Goal: Information Seeking & Learning: Check status

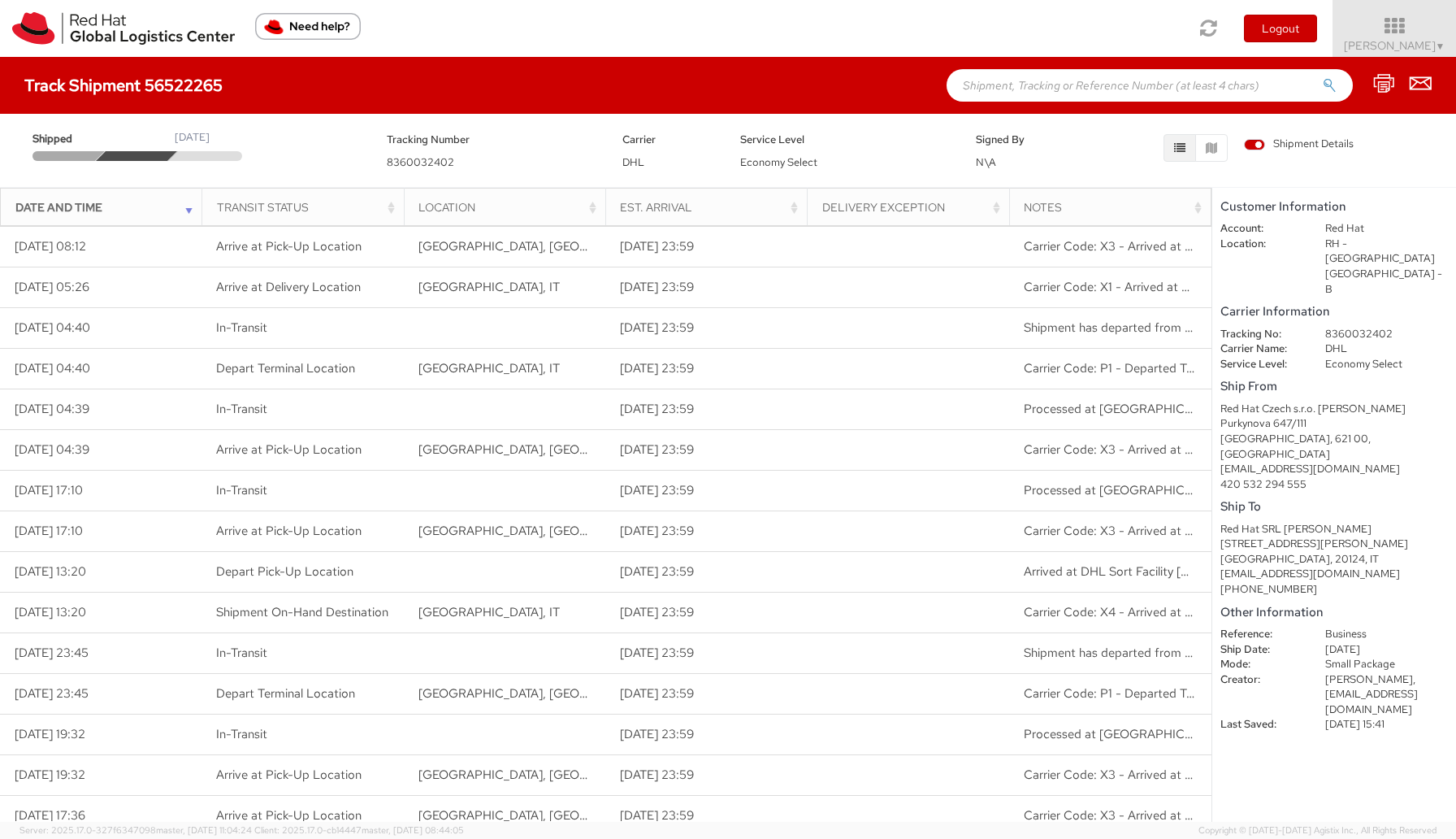
click at [1027, 88] on input "text" at bounding box center [1149, 85] width 406 height 33
paste input "56522265"
type input "56522265"
click at [1323, 78] on button "submit" at bounding box center [1329, 87] width 14 height 20
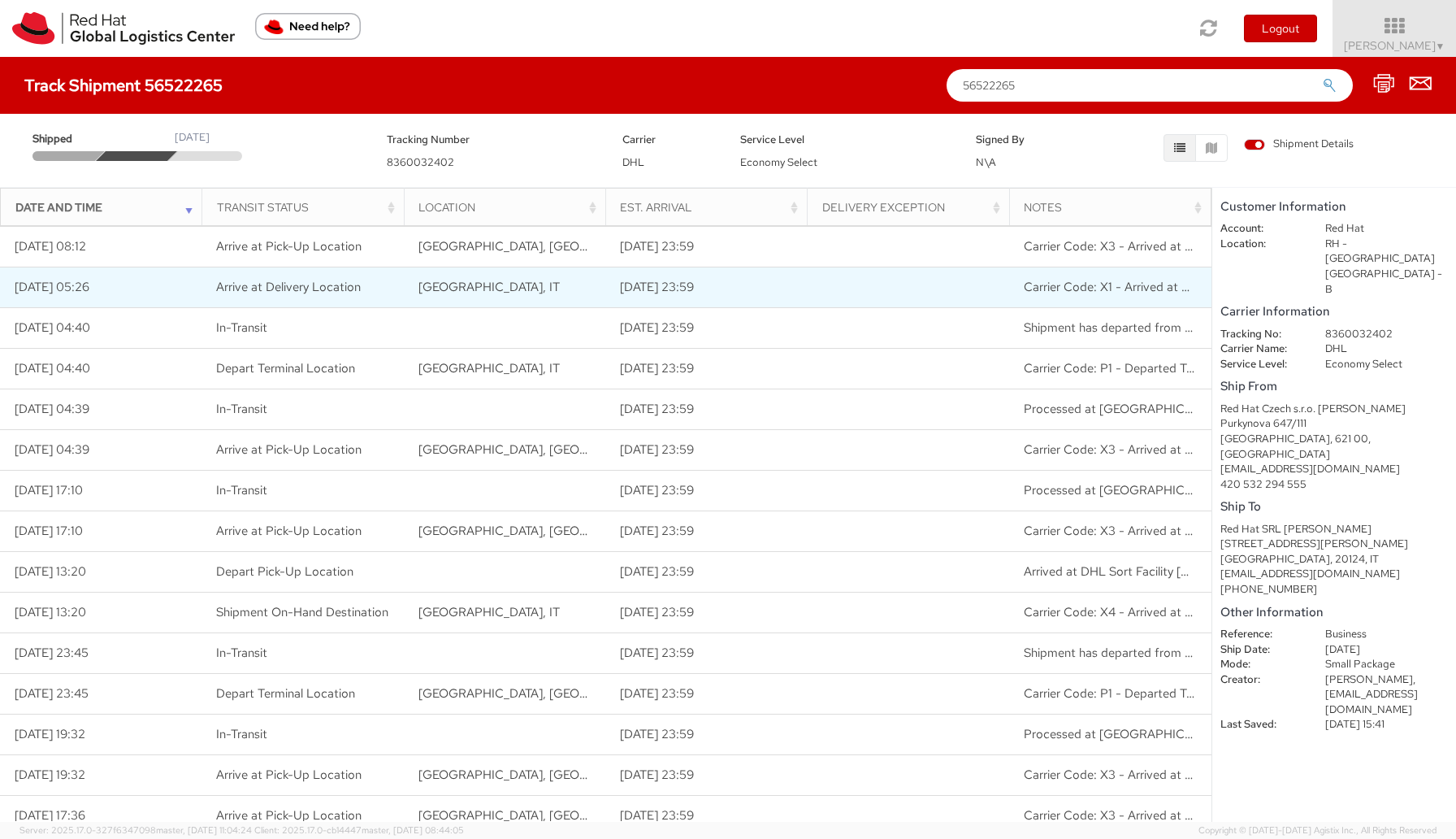
click at [1147, 295] on span "Carrier Code: X1 - Arrived at Delivery Location" at bounding box center [1149, 287] width 252 height 16
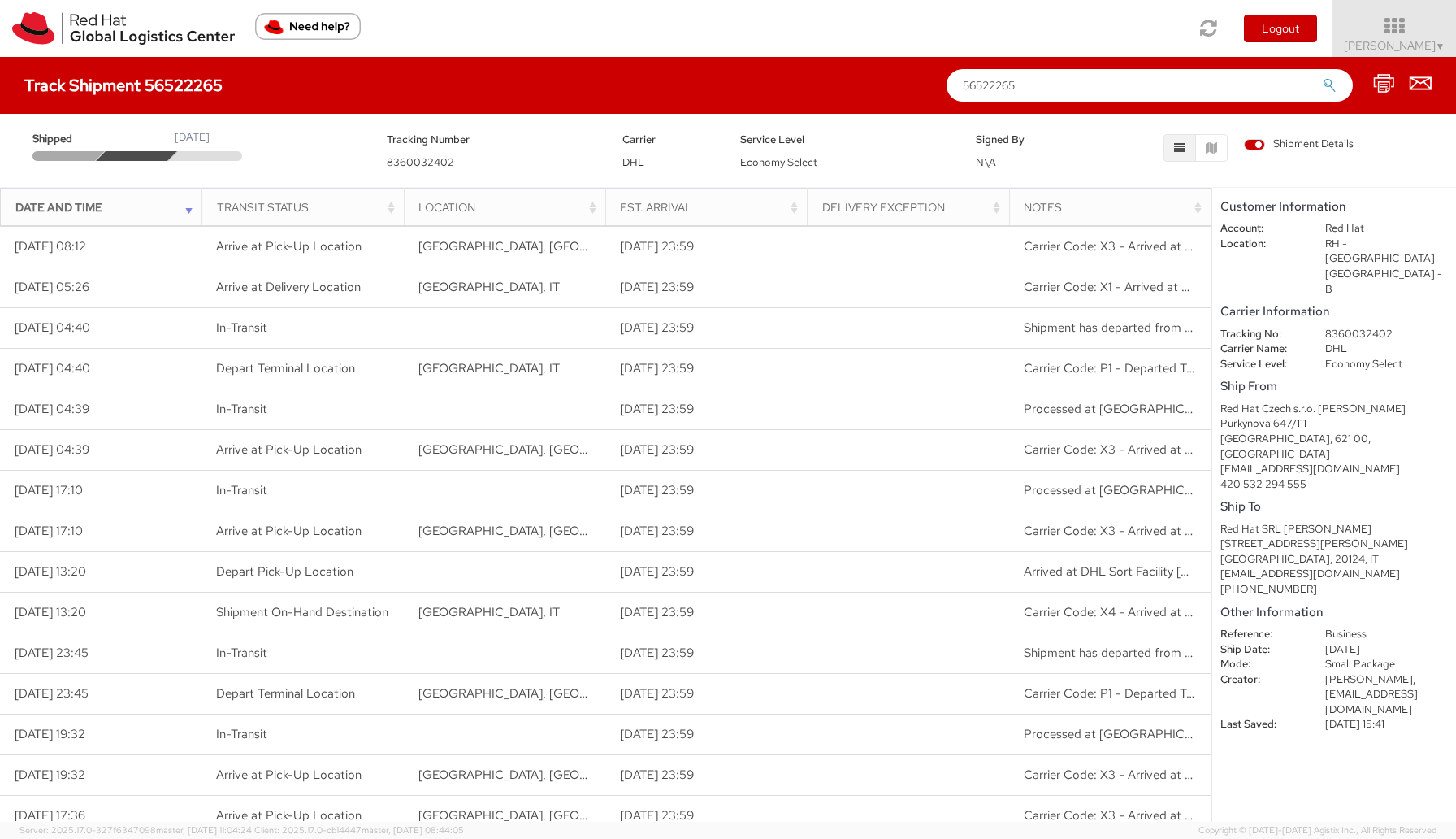
click at [1200, 212] on div "Notes" at bounding box center [1114, 207] width 182 height 16
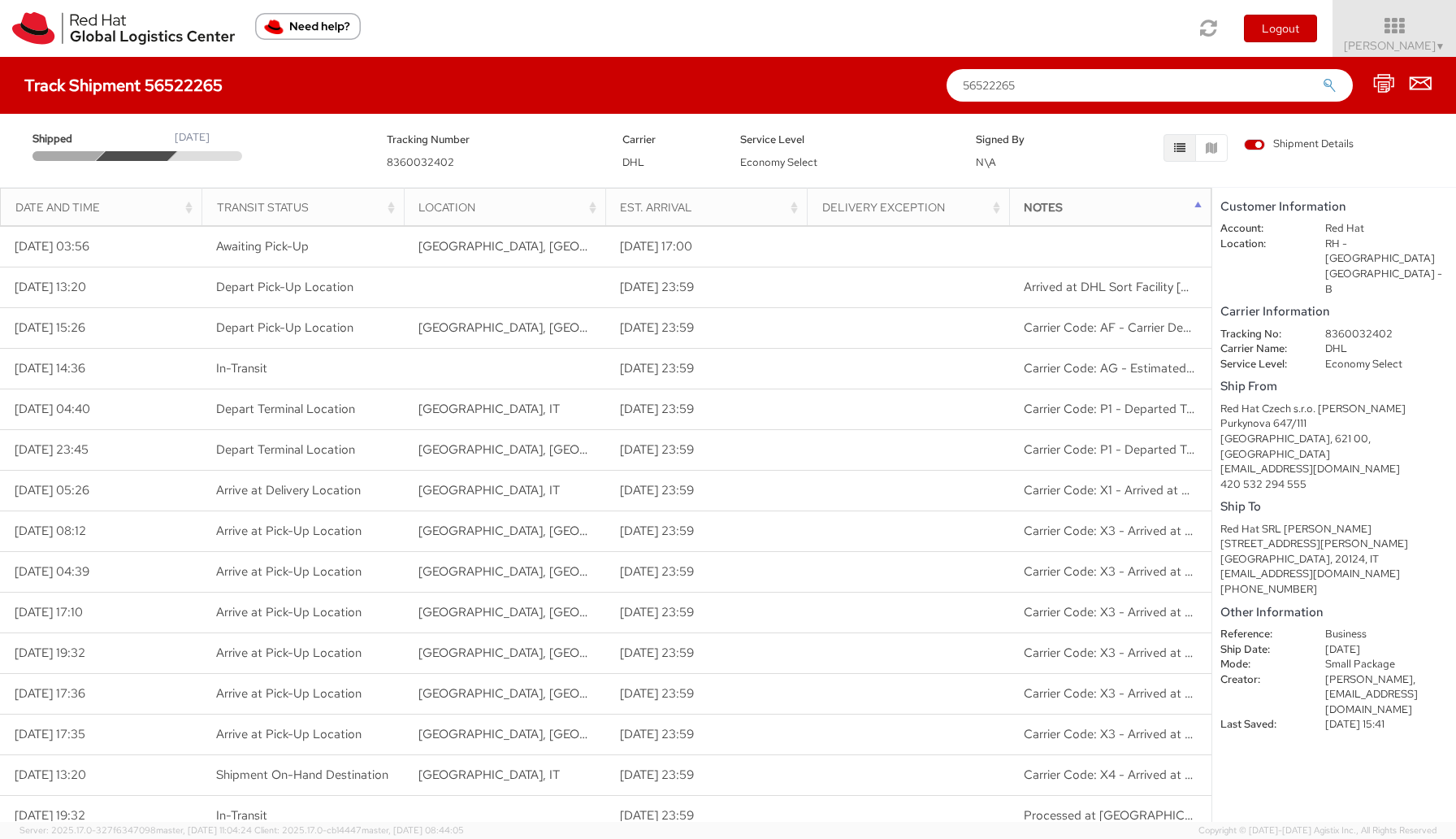
click at [1200, 202] on div "Notes" at bounding box center [1114, 207] width 182 height 16
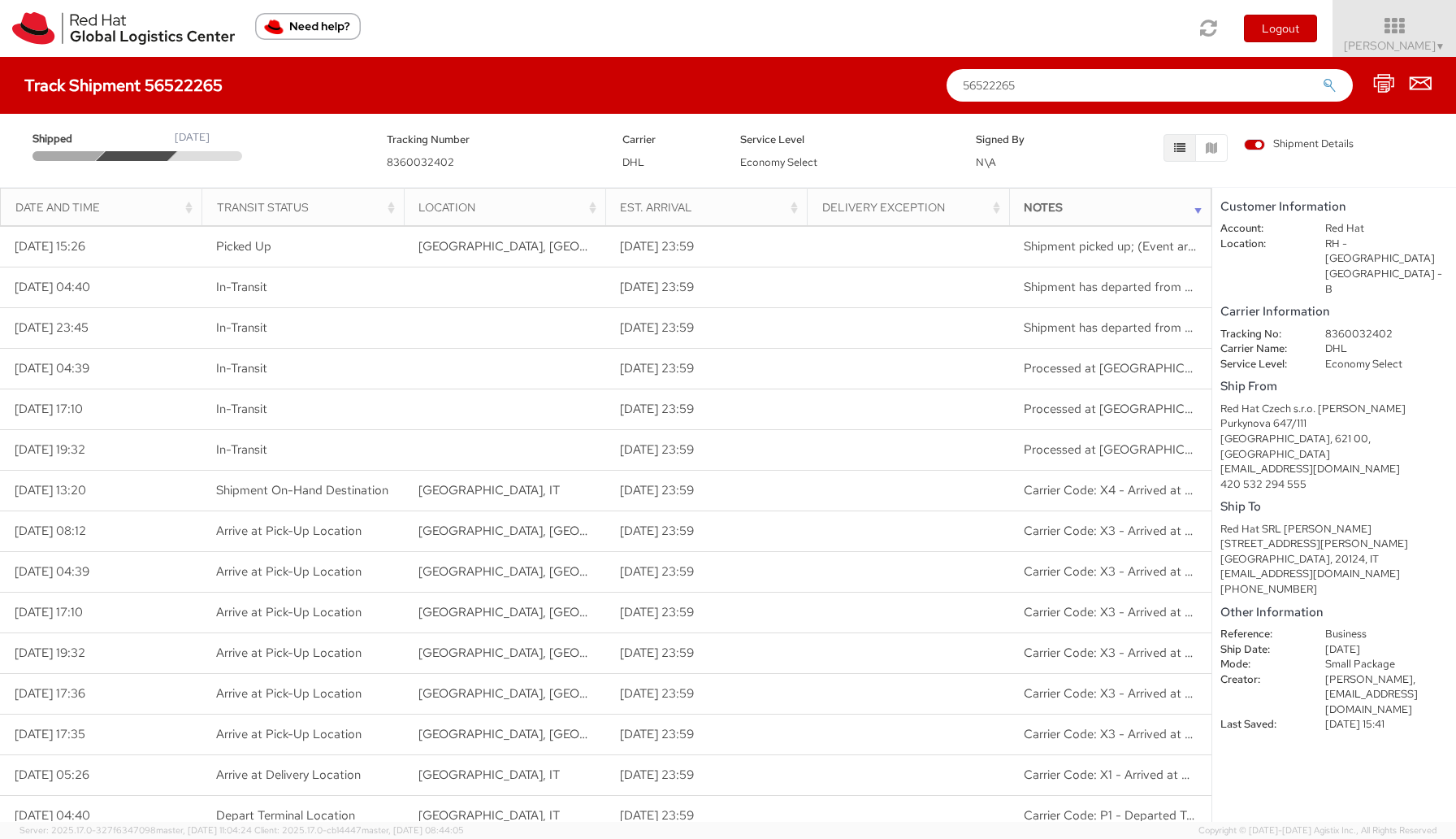
click at [190, 207] on div "Date and Time" at bounding box center [106, 207] width 182 height 16
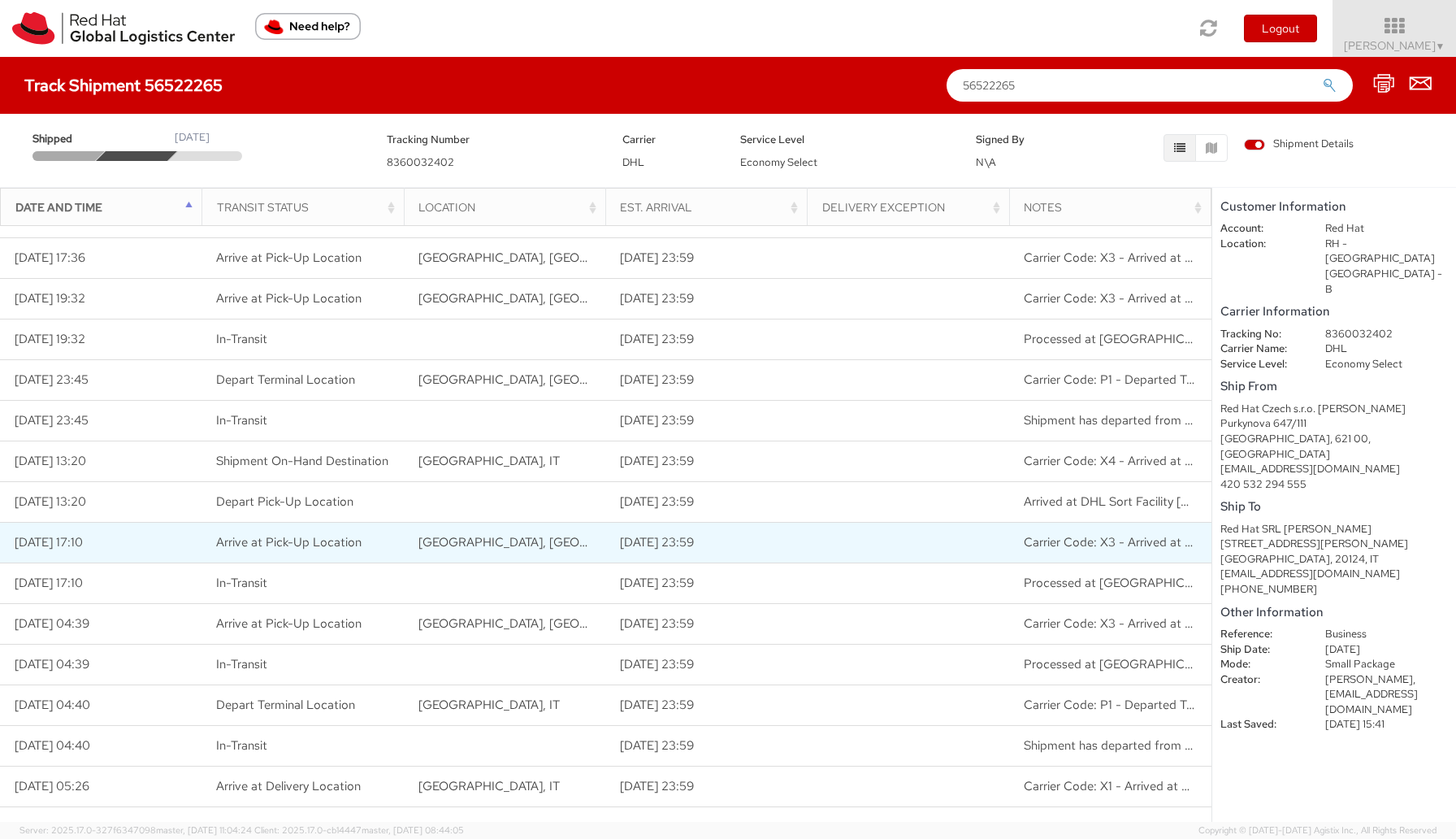
scroll to position [218, 0]
